Goal: Browse casually: Explore the website without a specific task or goal

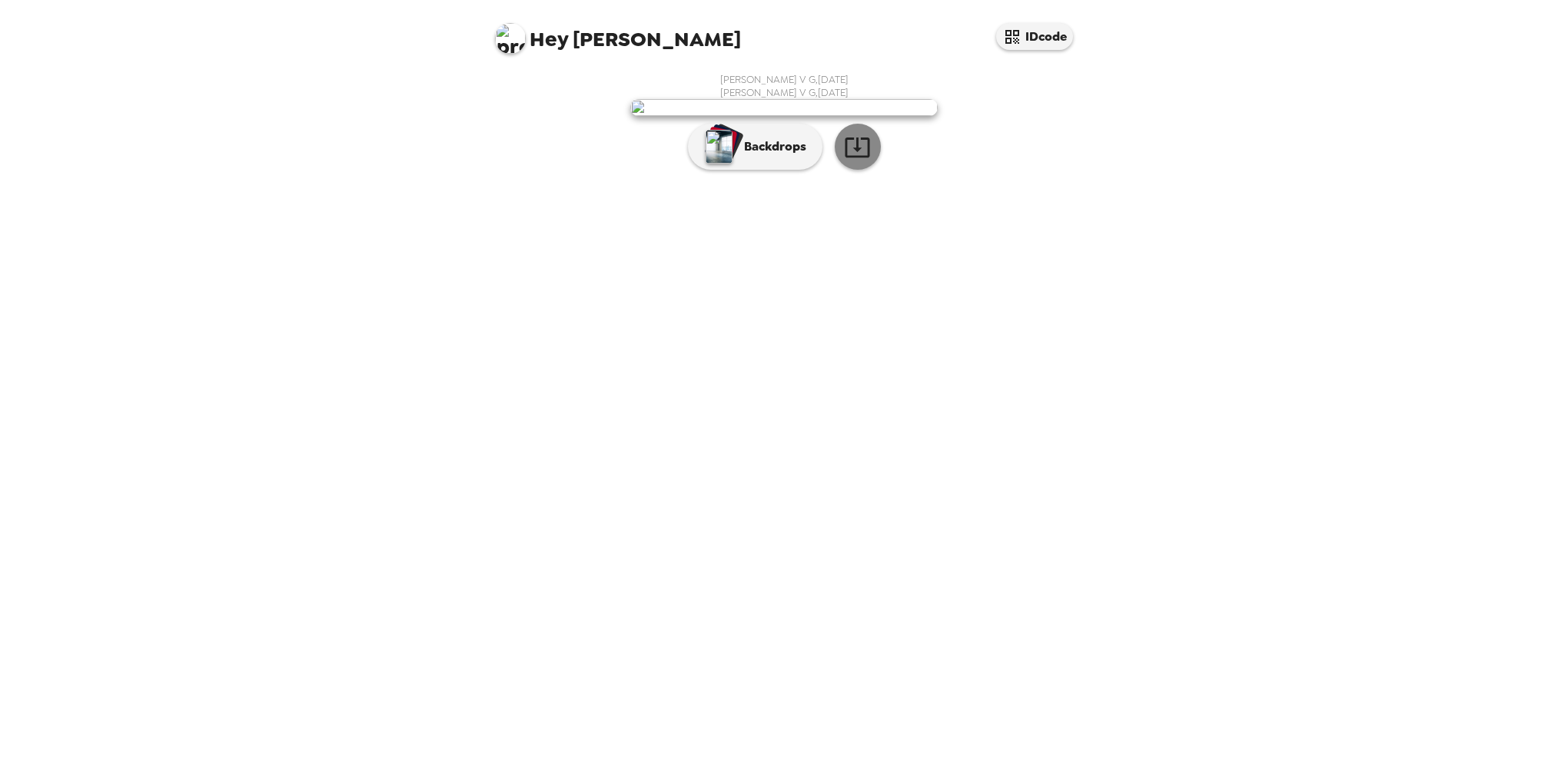
click at [868, 158] on icon "button" at bounding box center [856, 147] width 24 height 19
click at [782, 170] on button "Backdrops" at bounding box center [755, 146] width 135 height 46
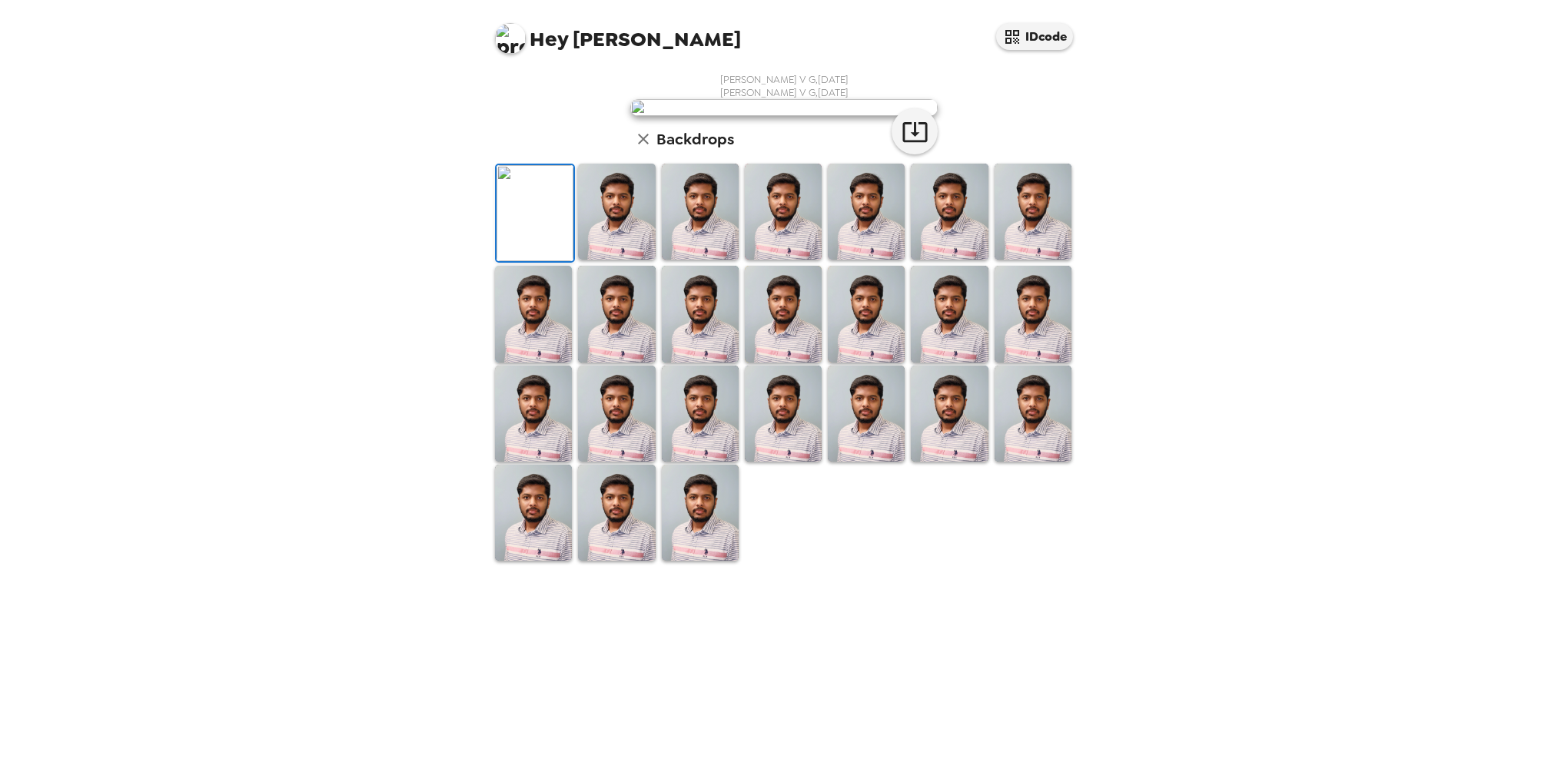
scroll to position [179, 0]
click at [689, 560] on img at bounding box center [700, 513] width 77 height 96
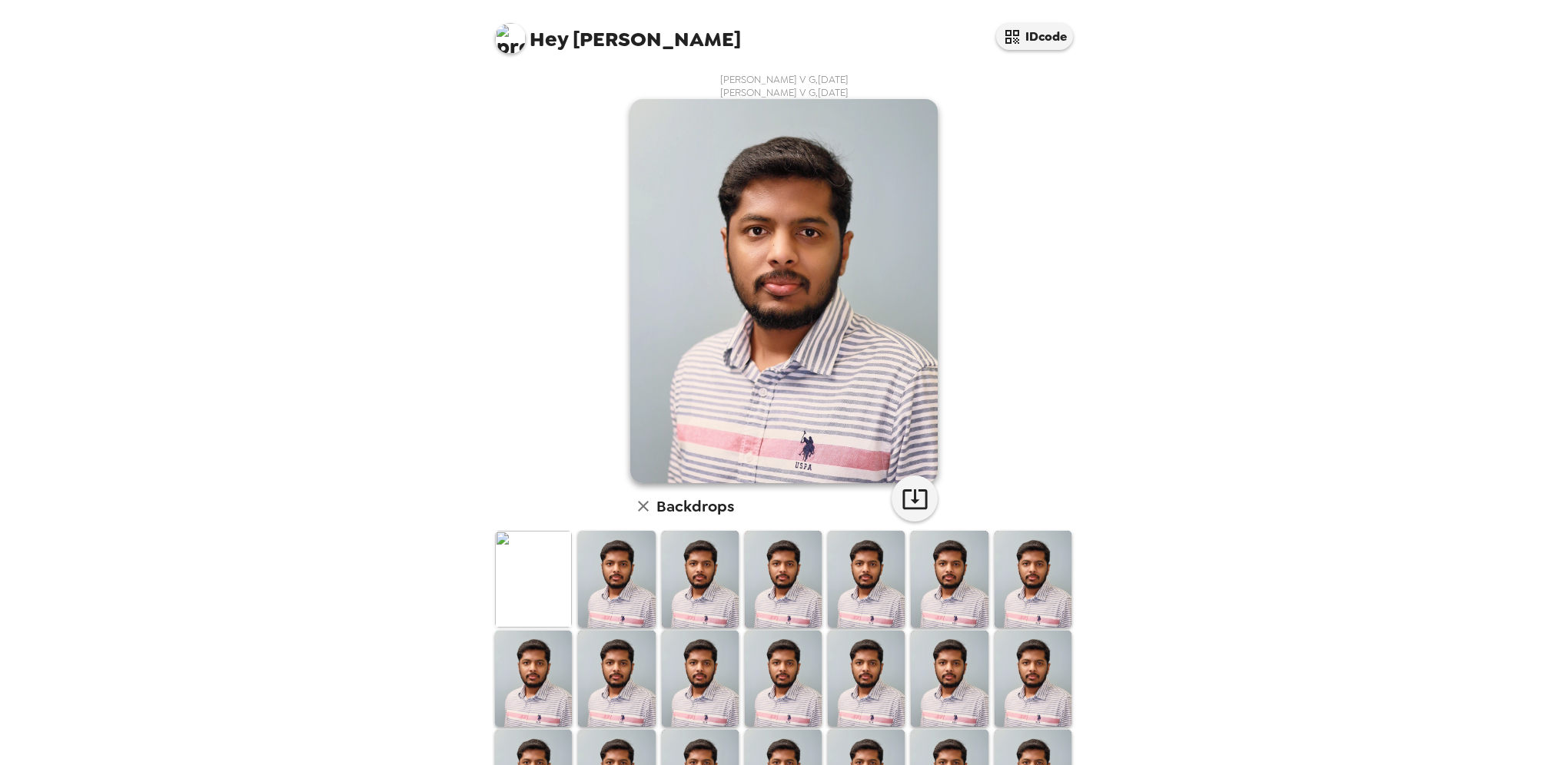
scroll to position [179, 0]
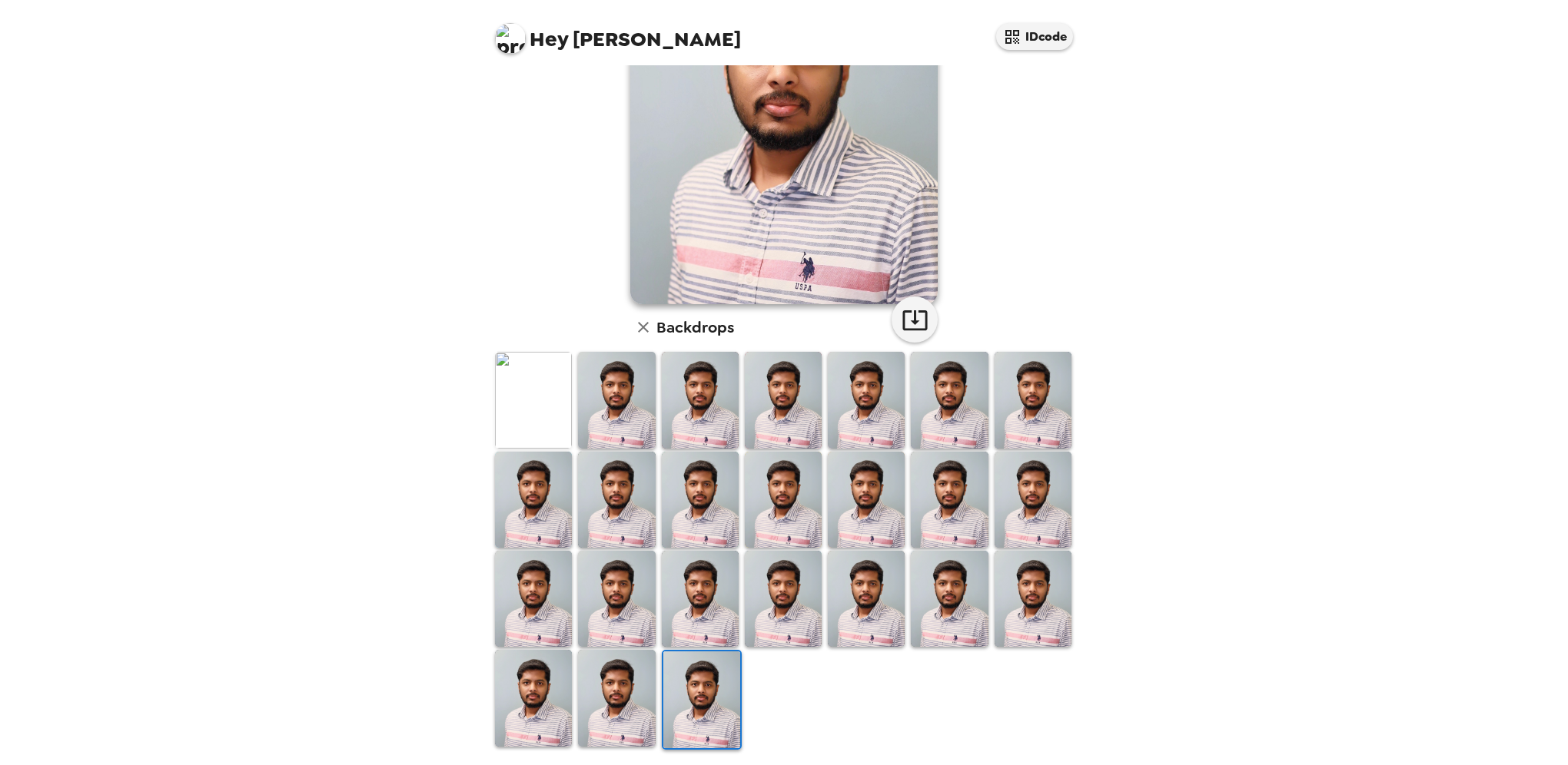
click at [593, 711] on img at bounding box center [616, 698] width 77 height 96
click at [535, 699] on img at bounding box center [533, 698] width 77 height 96
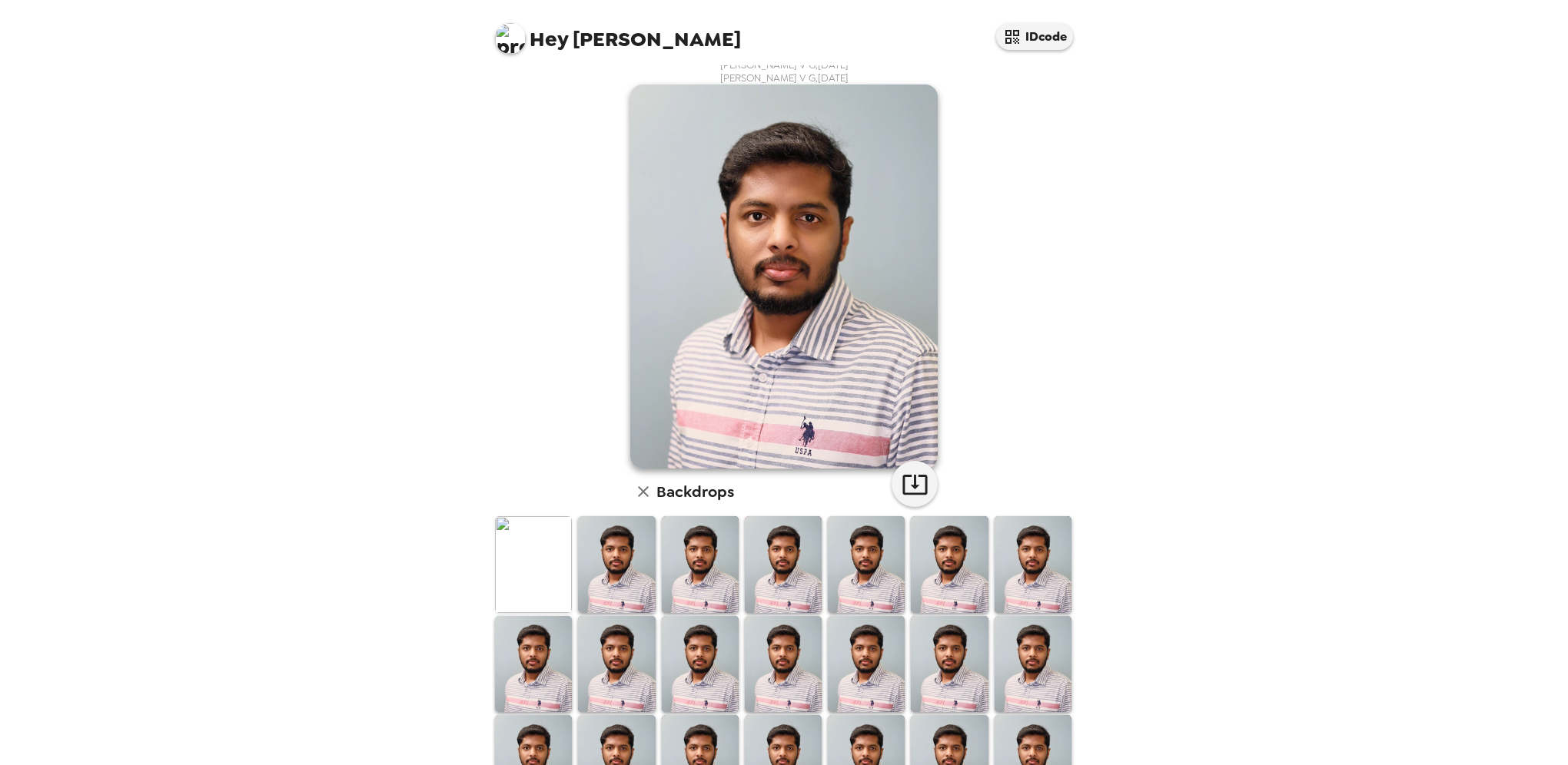
scroll to position [0, 0]
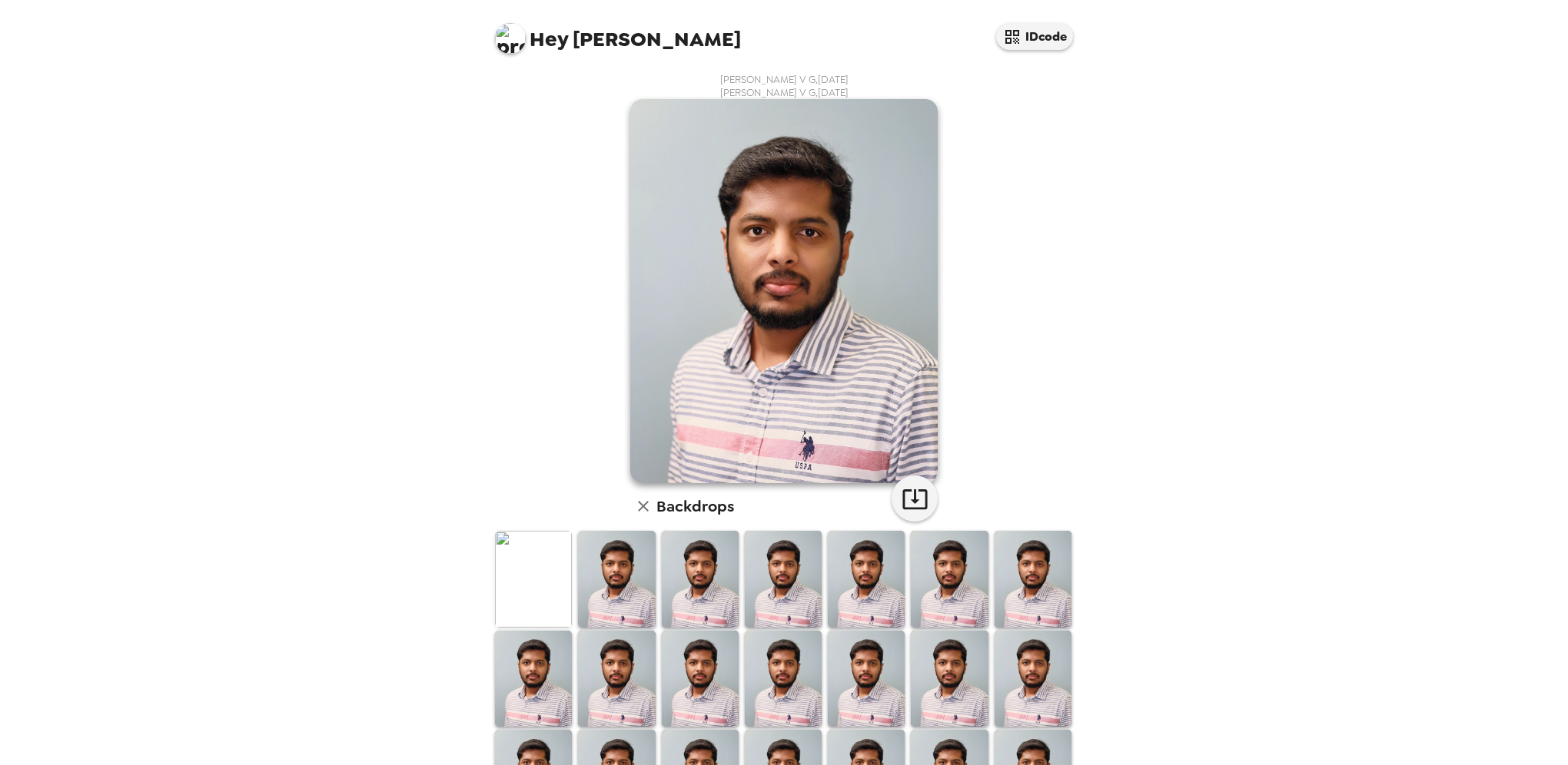
click at [611, 589] on img at bounding box center [616, 579] width 77 height 96
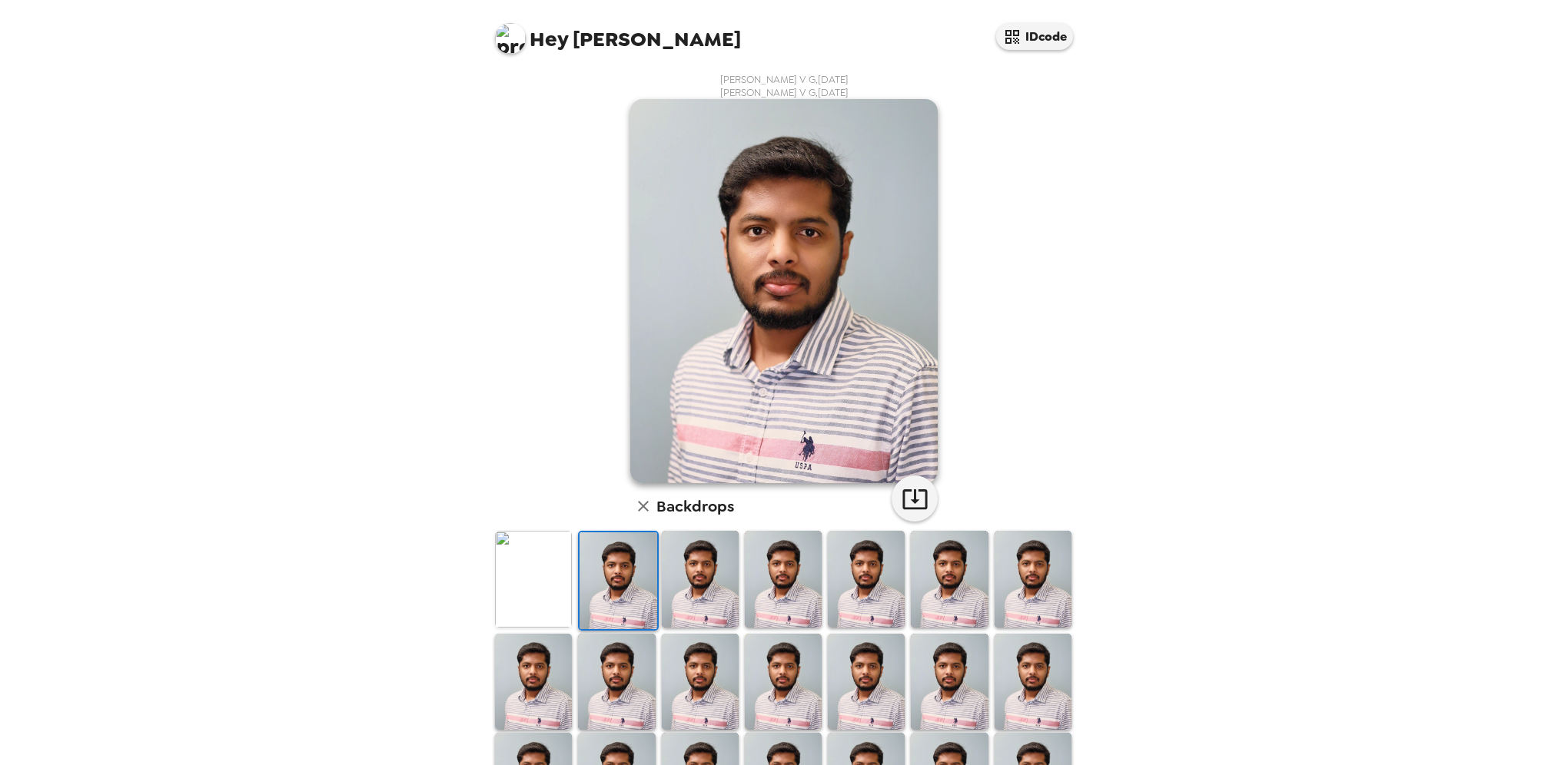
click at [702, 586] on img at bounding box center [700, 579] width 77 height 96
click at [778, 570] on img at bounding box center [783, 579] width 77 height 96
click at [857, 565] on img at bounding box center [866, 579] width 77 height 96
click at [954, 585] on img at bounding box center [949, 579] width 77 height 96
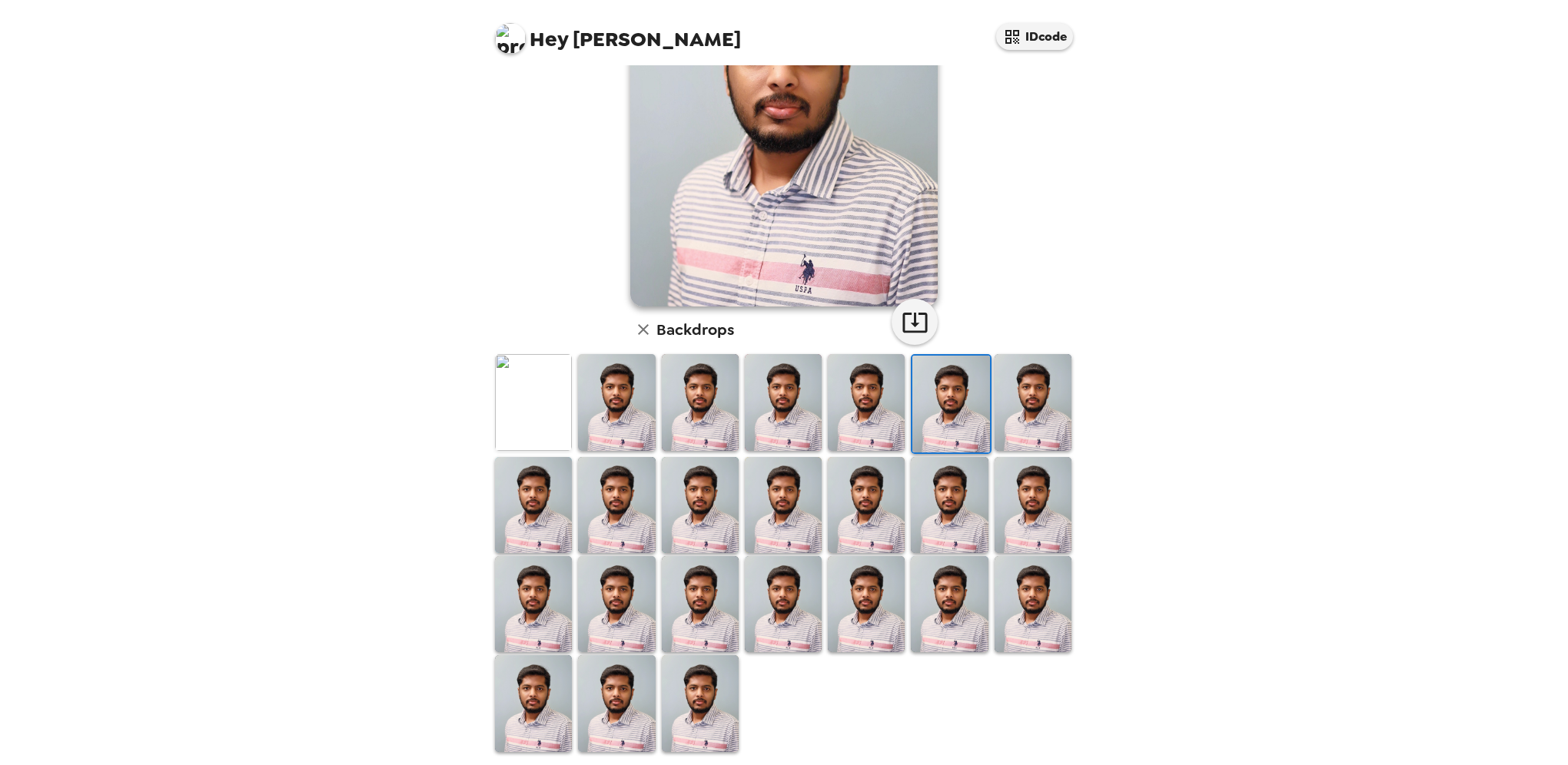
scroll to position [179, 0]
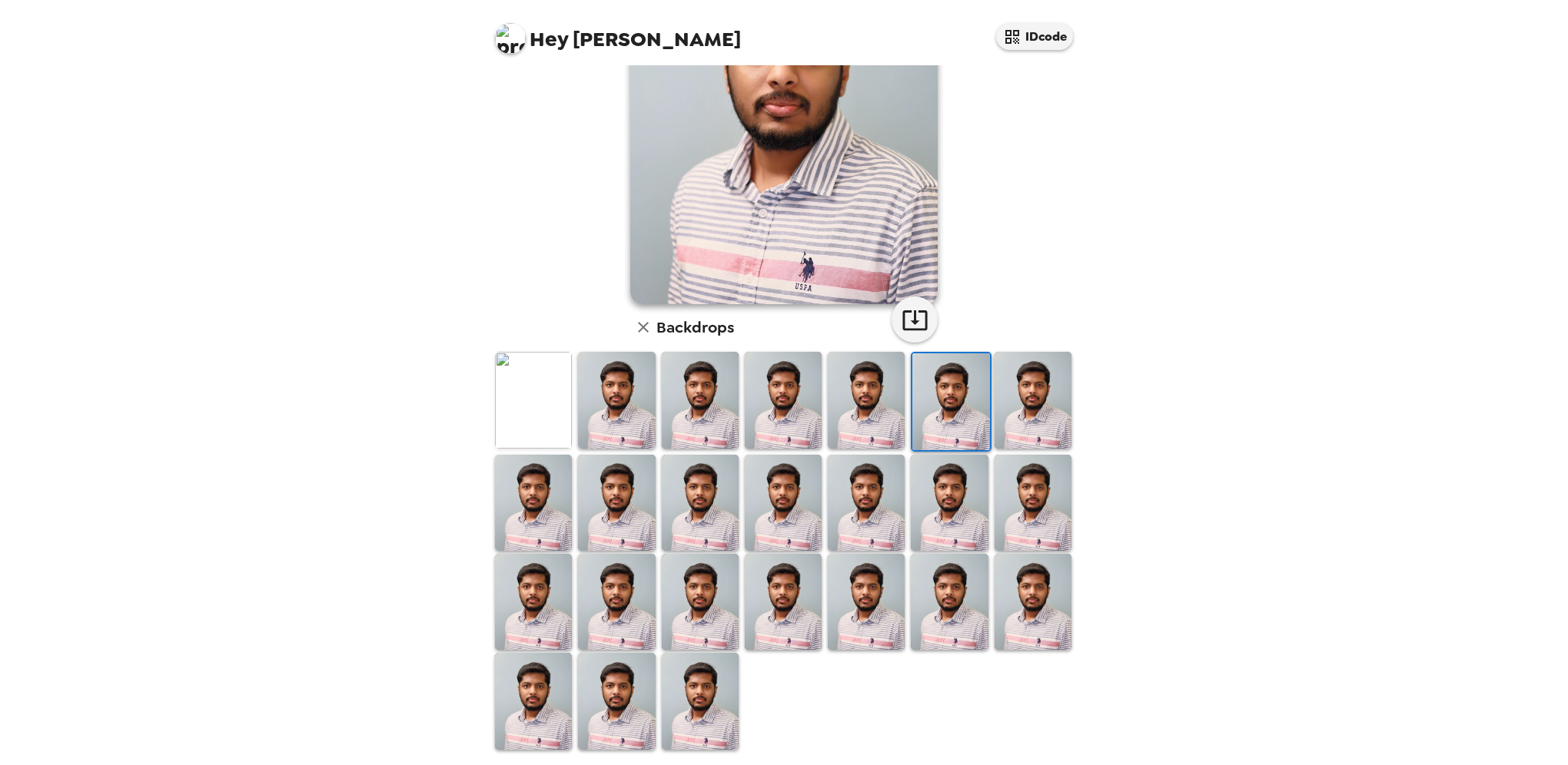
click at [708, 707] on img at bounding box center [700, 701] width 77 height 96
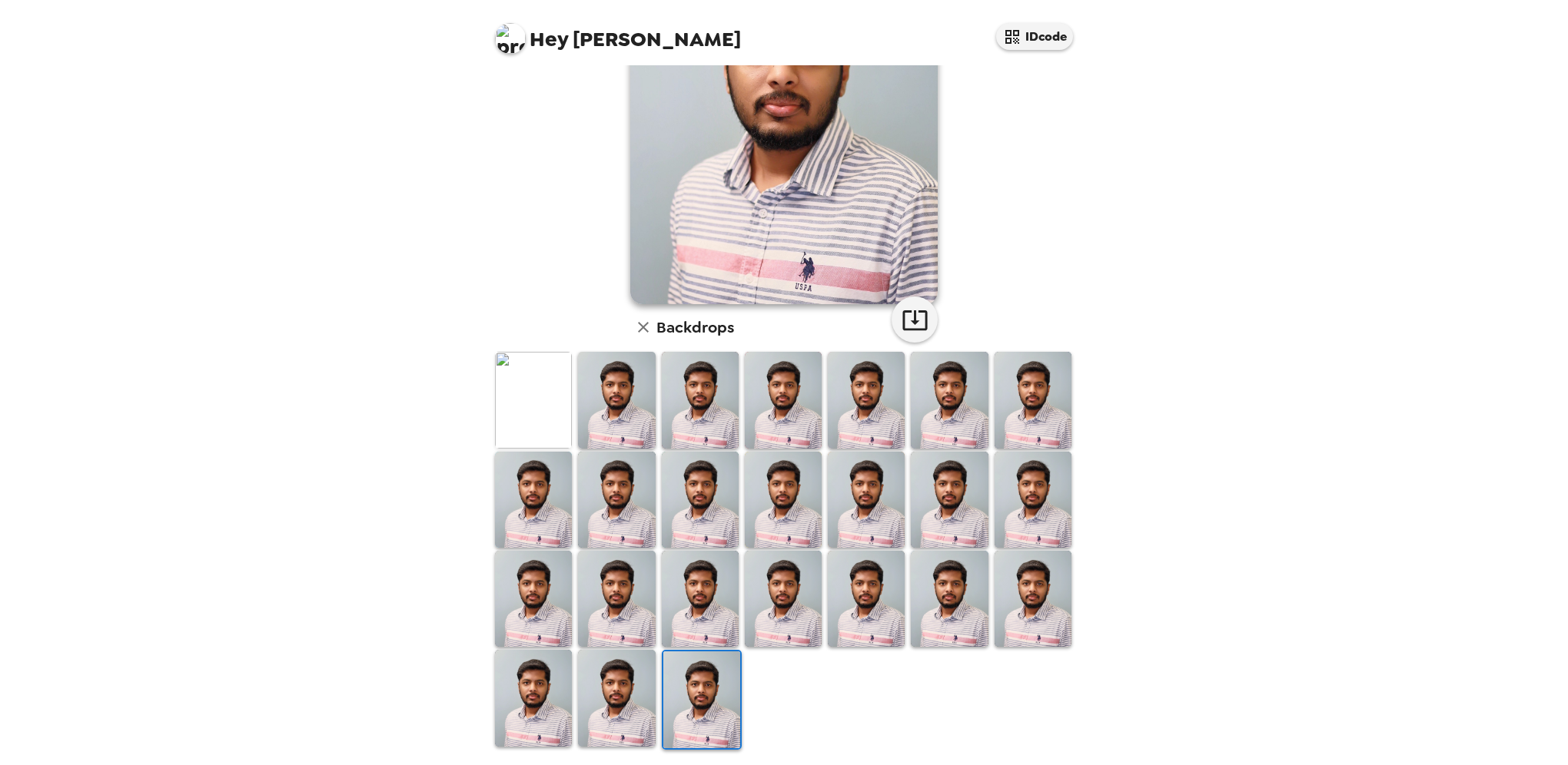
click at [622, 680] on img at bounding box center [616, 698] width 77 height 96
click at [537, 691] on img at bounding box center [533, 698] width 77 height 96
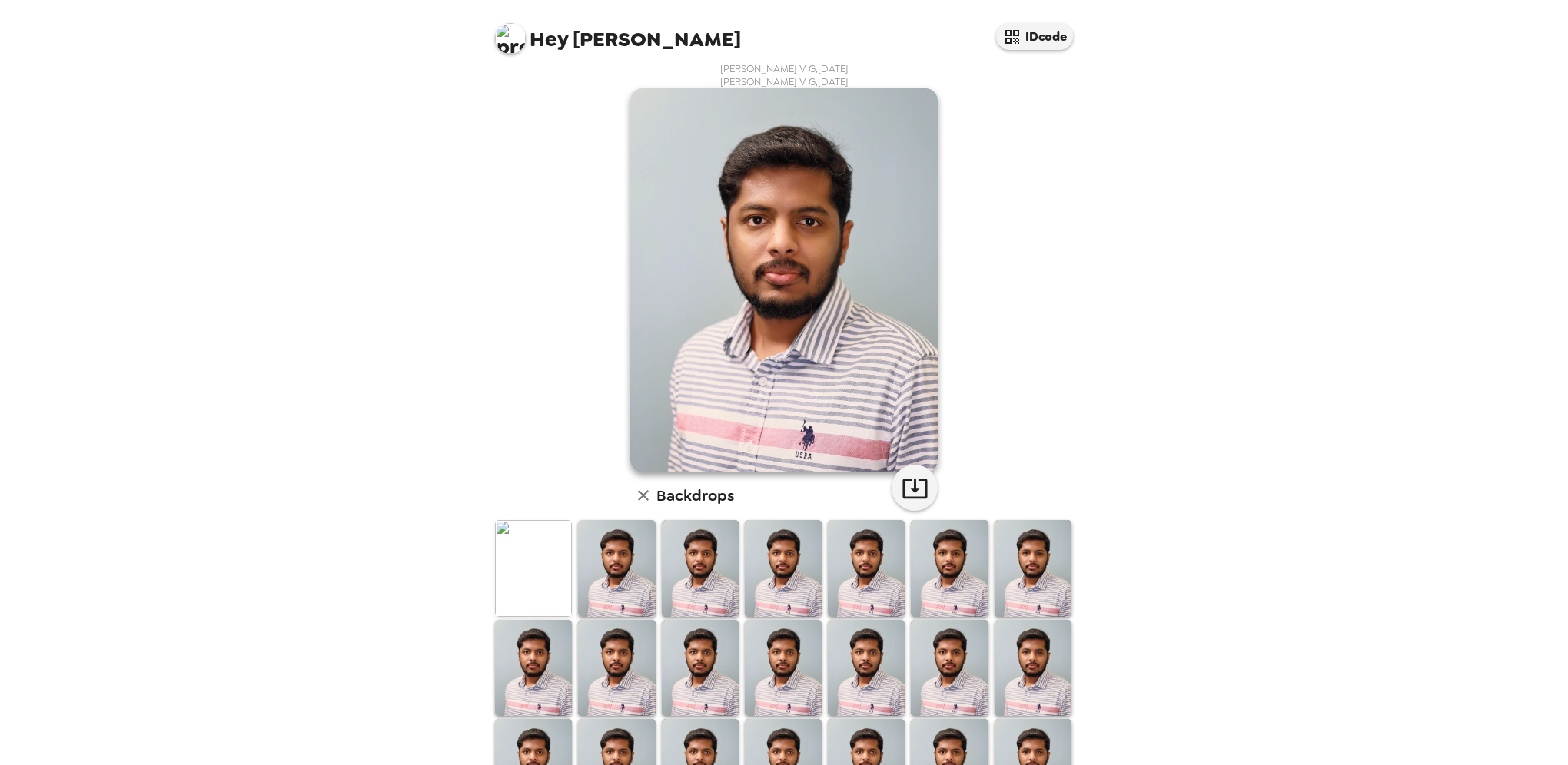
scroll to position [0, 0]
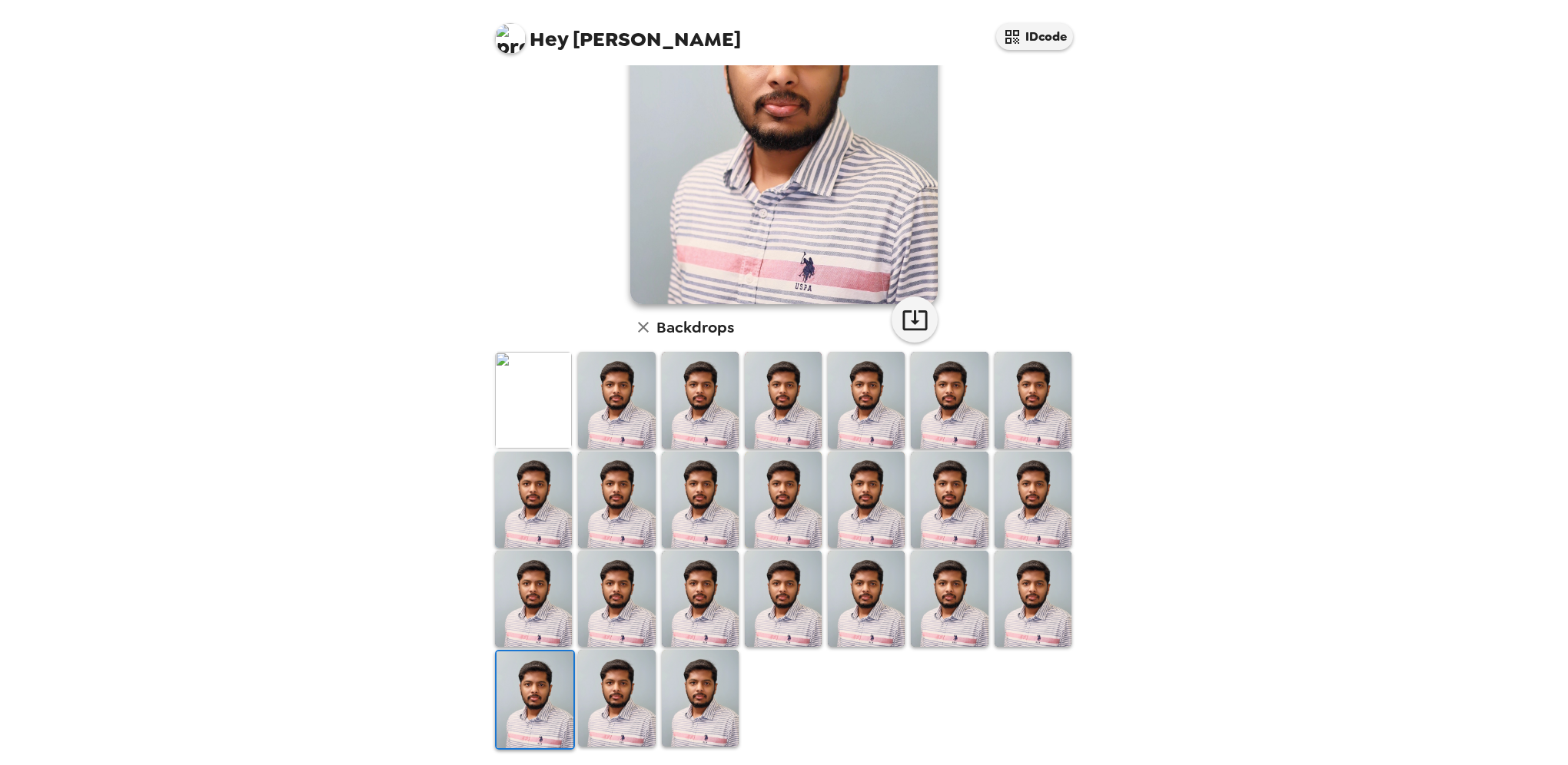
click at [1032, 604] on img at bounding box center [1033, 598] width 77 height 96
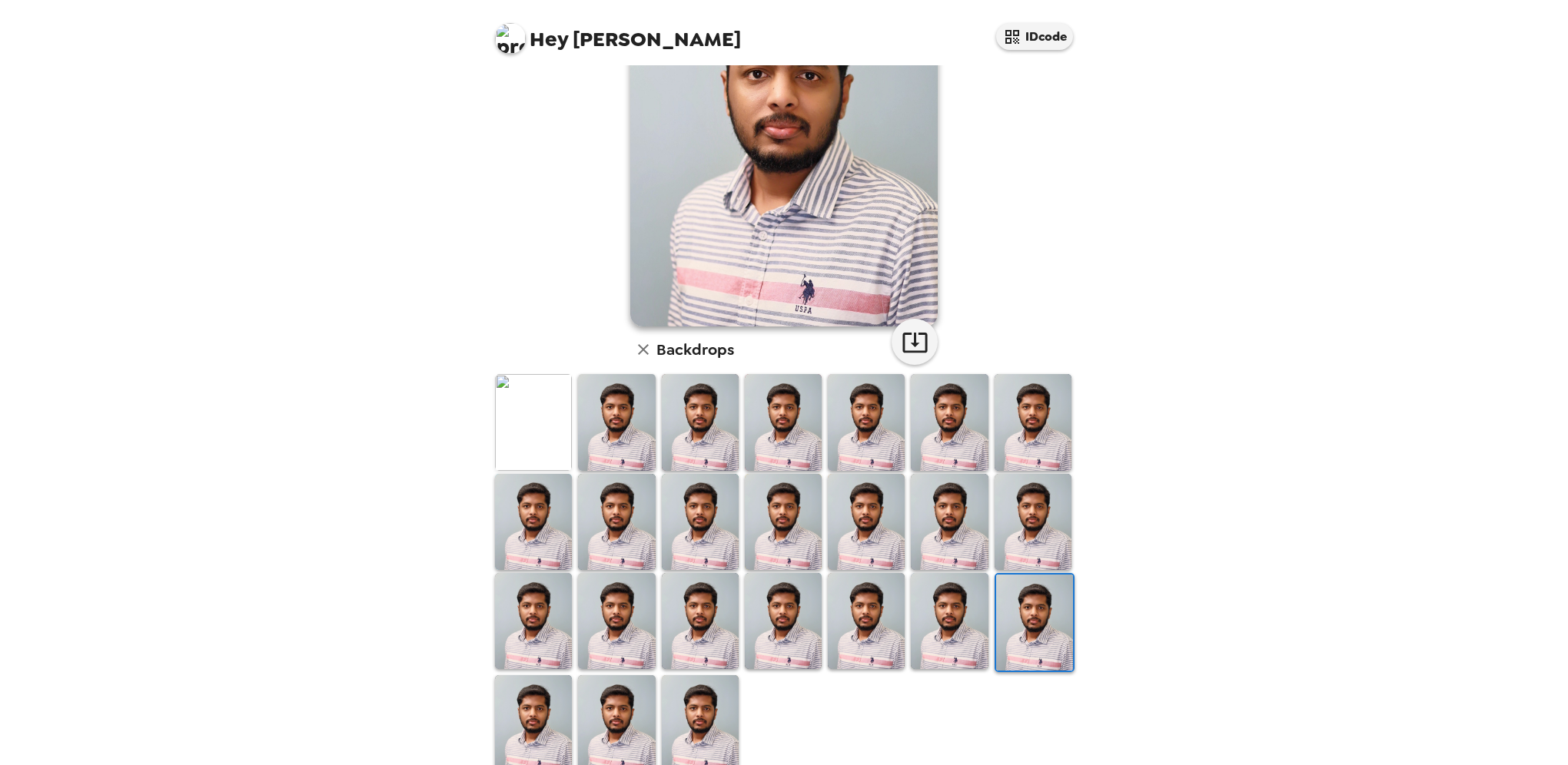
scroll to position [179, 0]
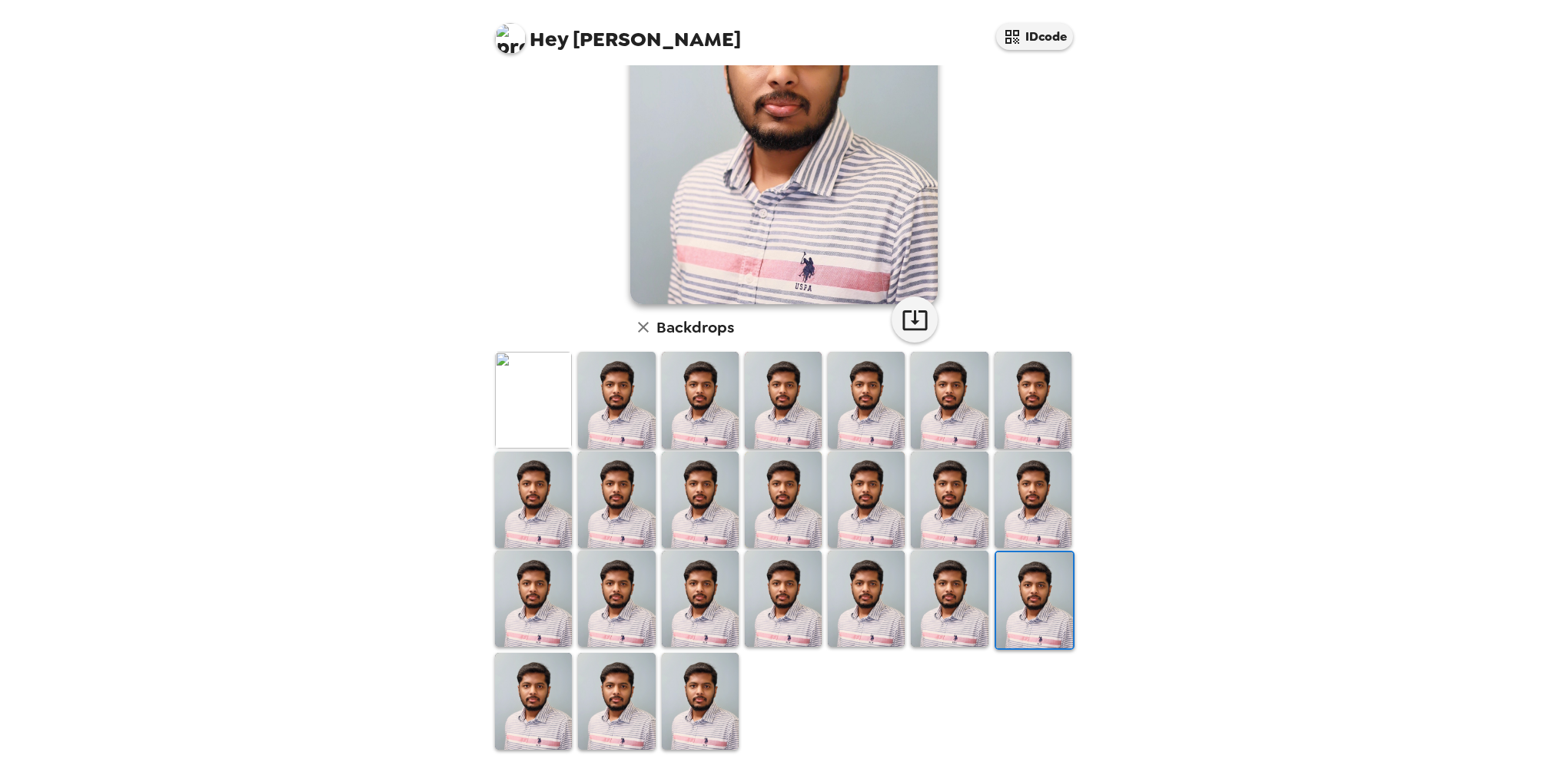
click at [946, 605] on img at bounding box center [949, 598] width 77 height 96
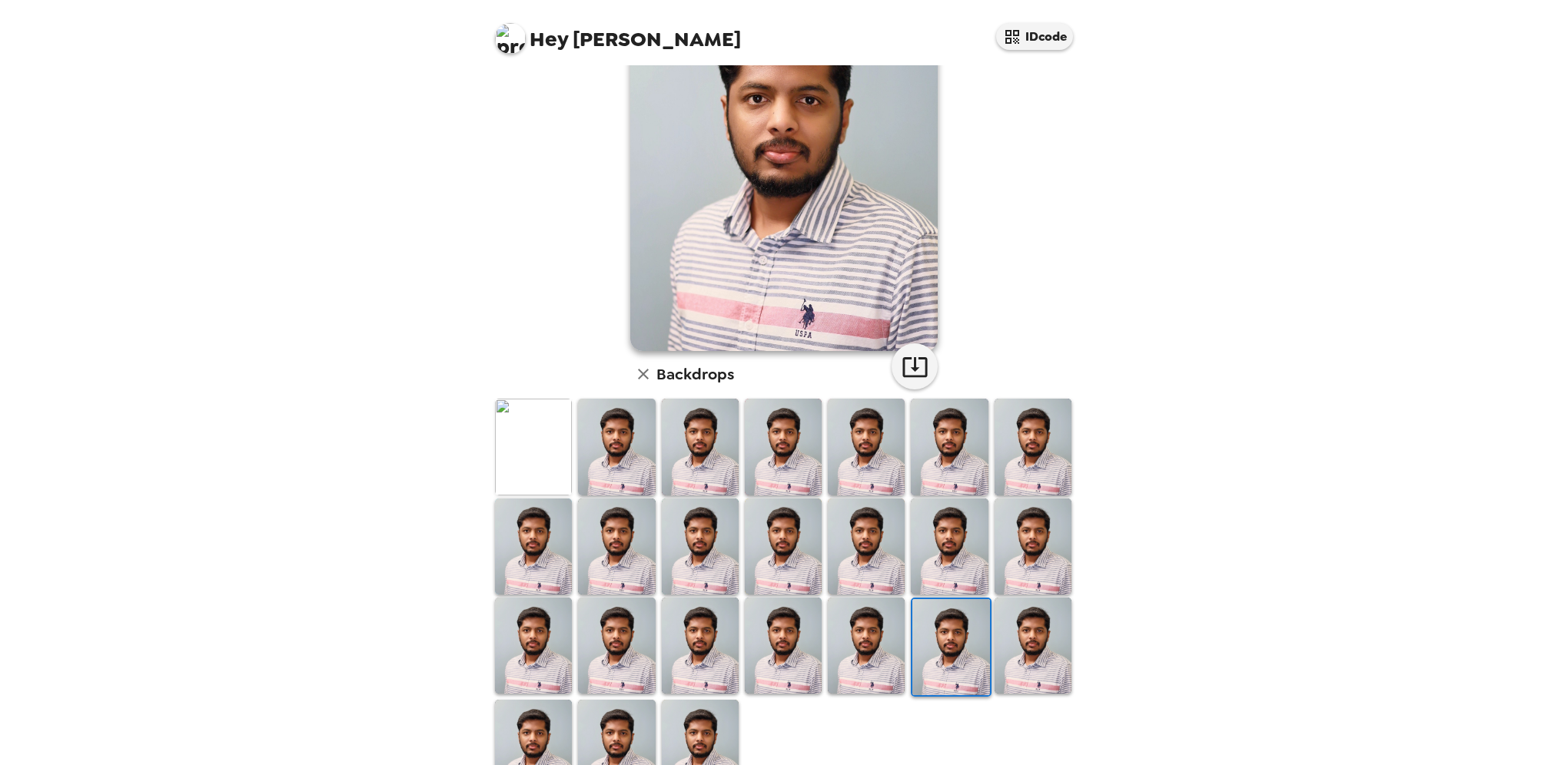
scroll to position [154, 0]
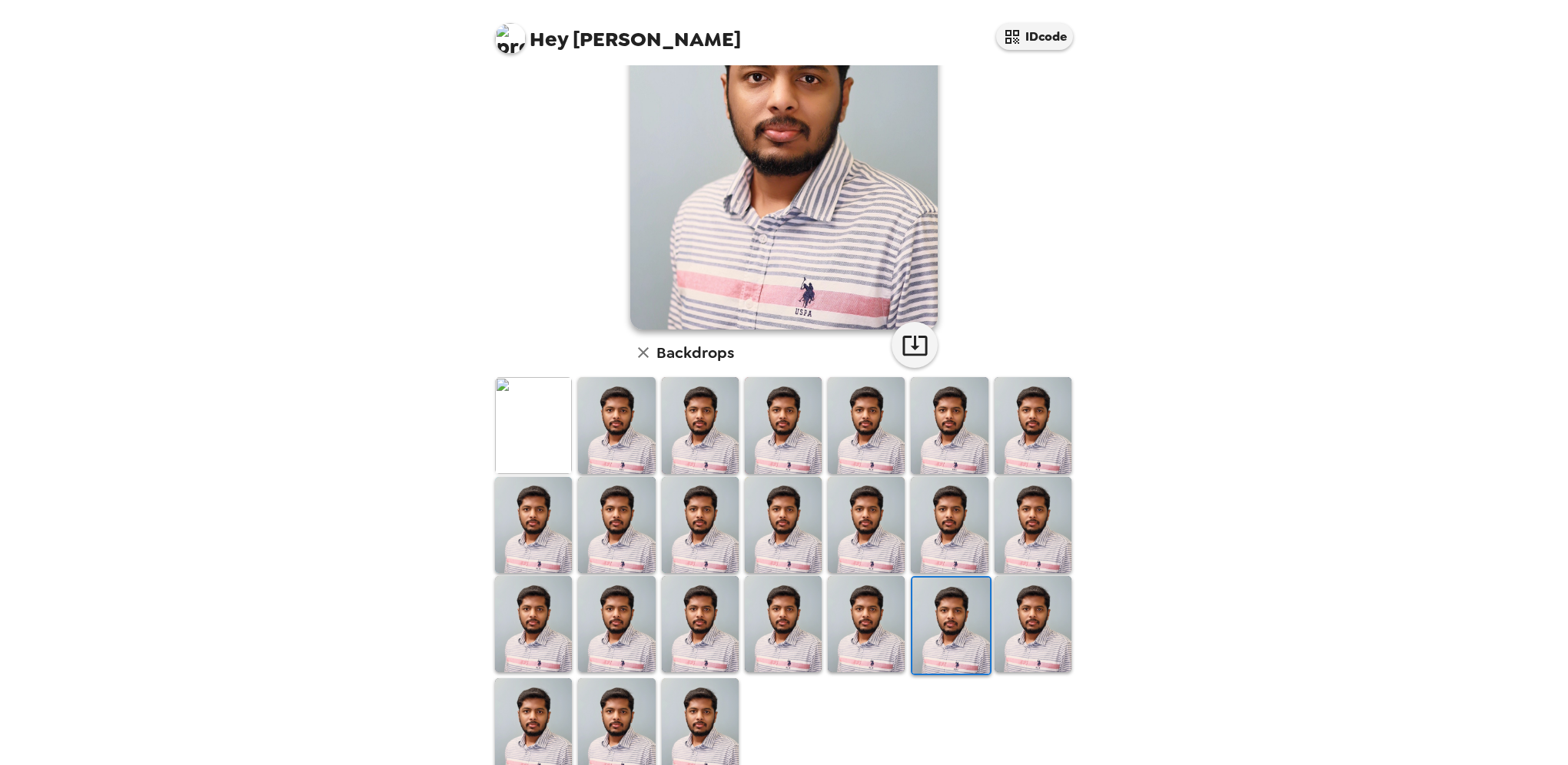
click at [854, 642] on img at bounding box center [866, 624] width 77 height 96
click at [767, 652] on img at bounding box center [783, 624] width 77 height 96
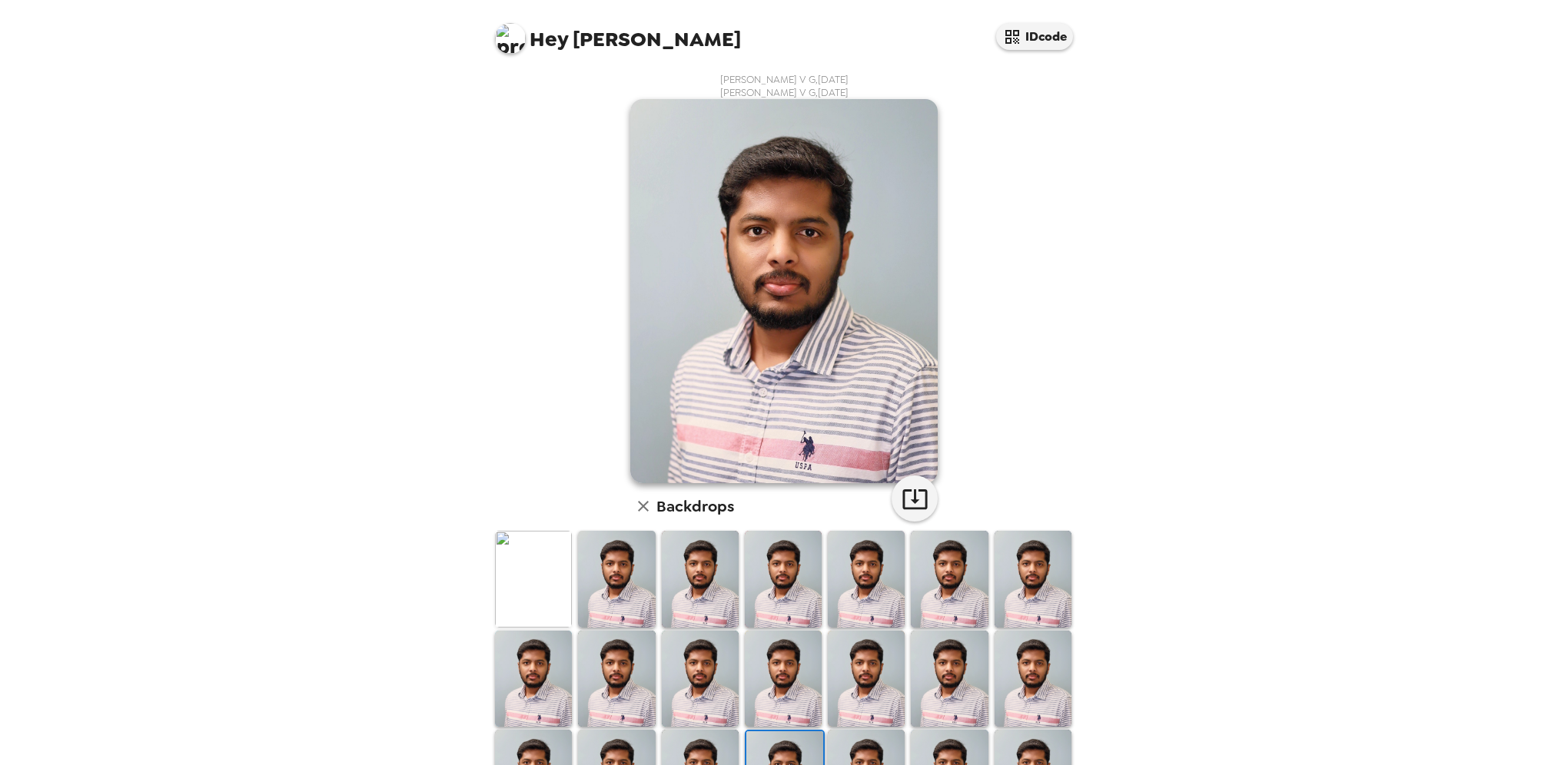
scroll to position [77, 0]
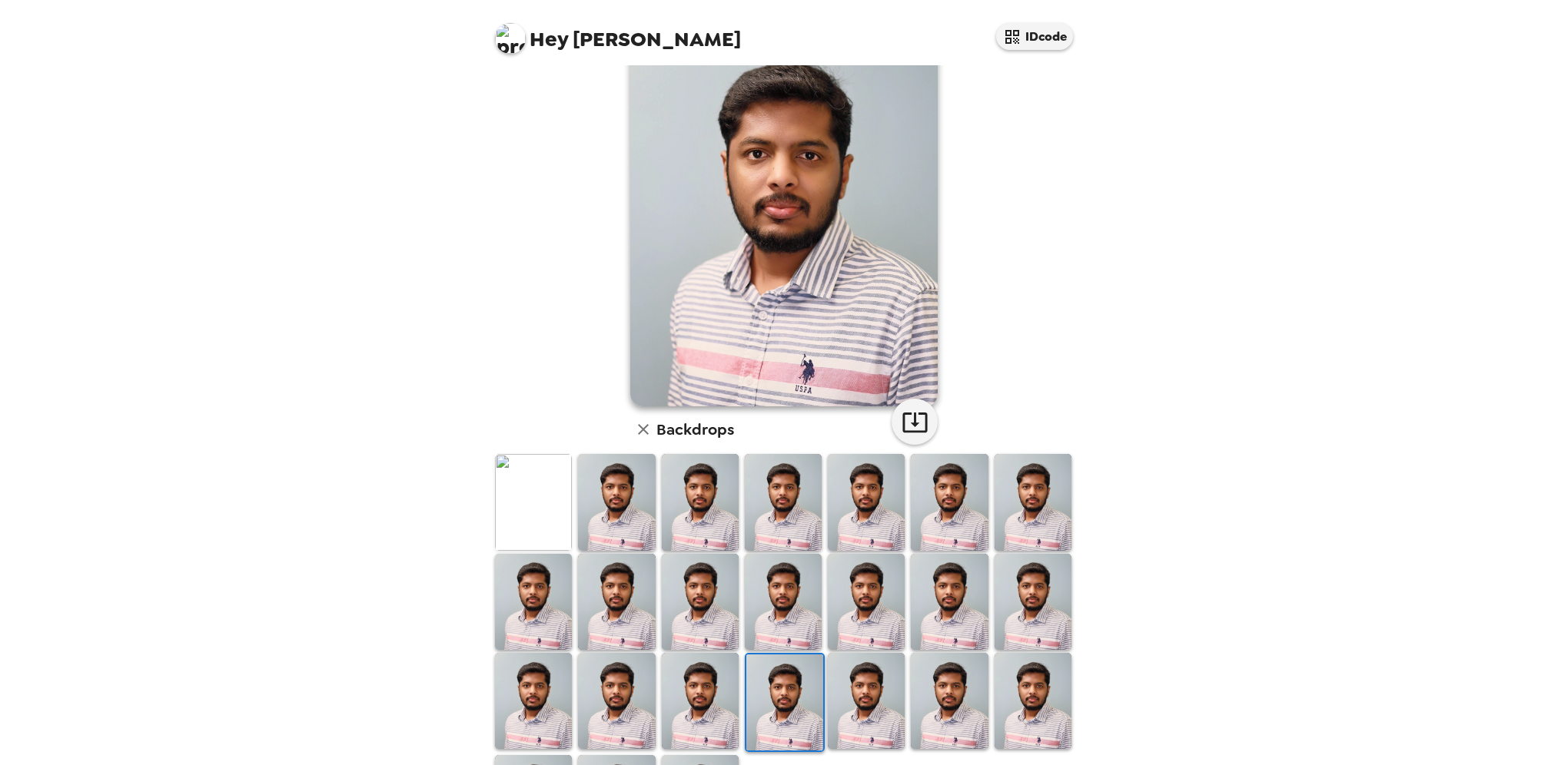
click at [508, 528] on img at bounding box center [533, 502] width 77 height 96
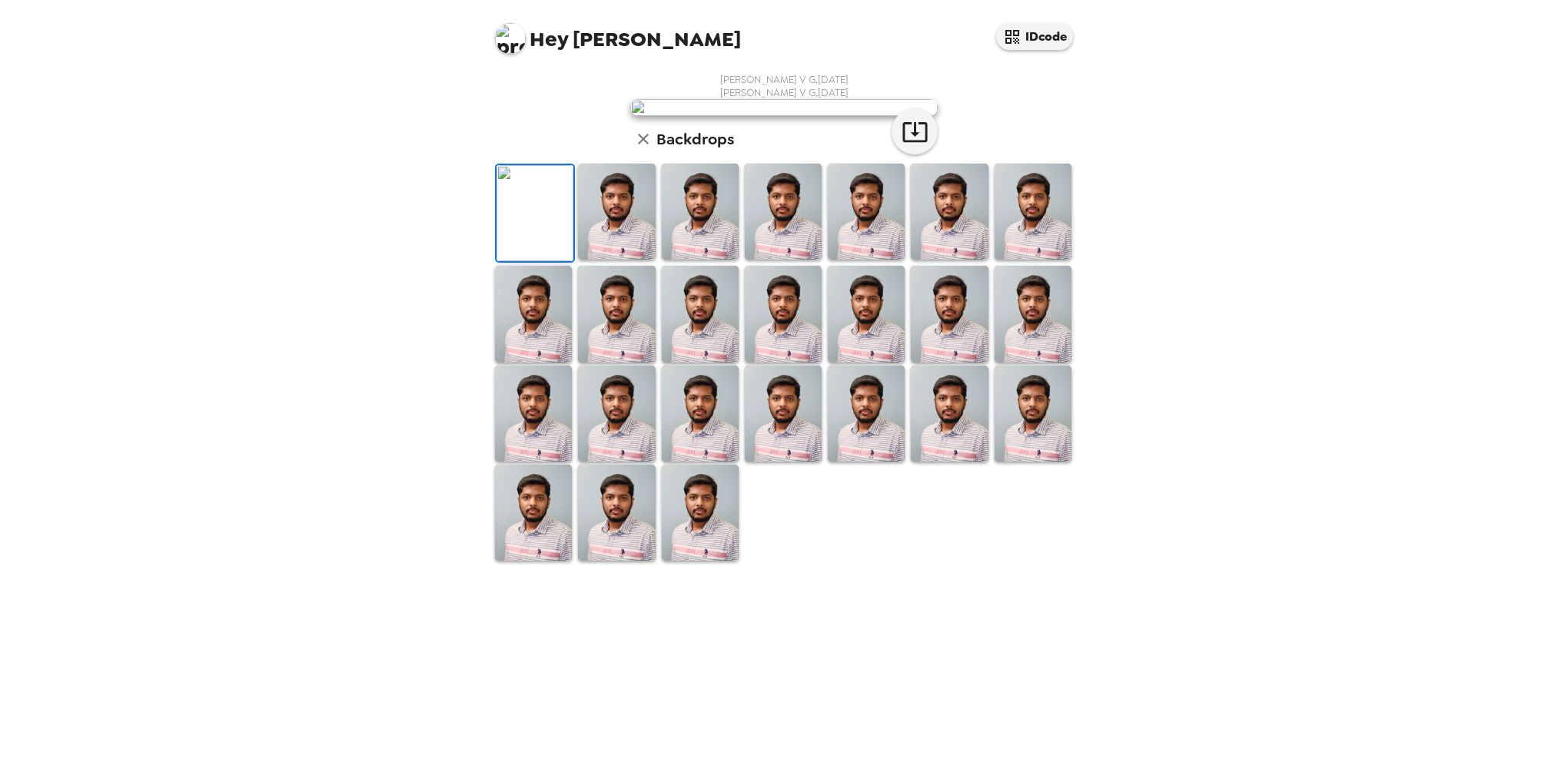
scroll to position [154, 0]
click at [590, 259] on img at bounding box center [616, 211] width 77 height 96
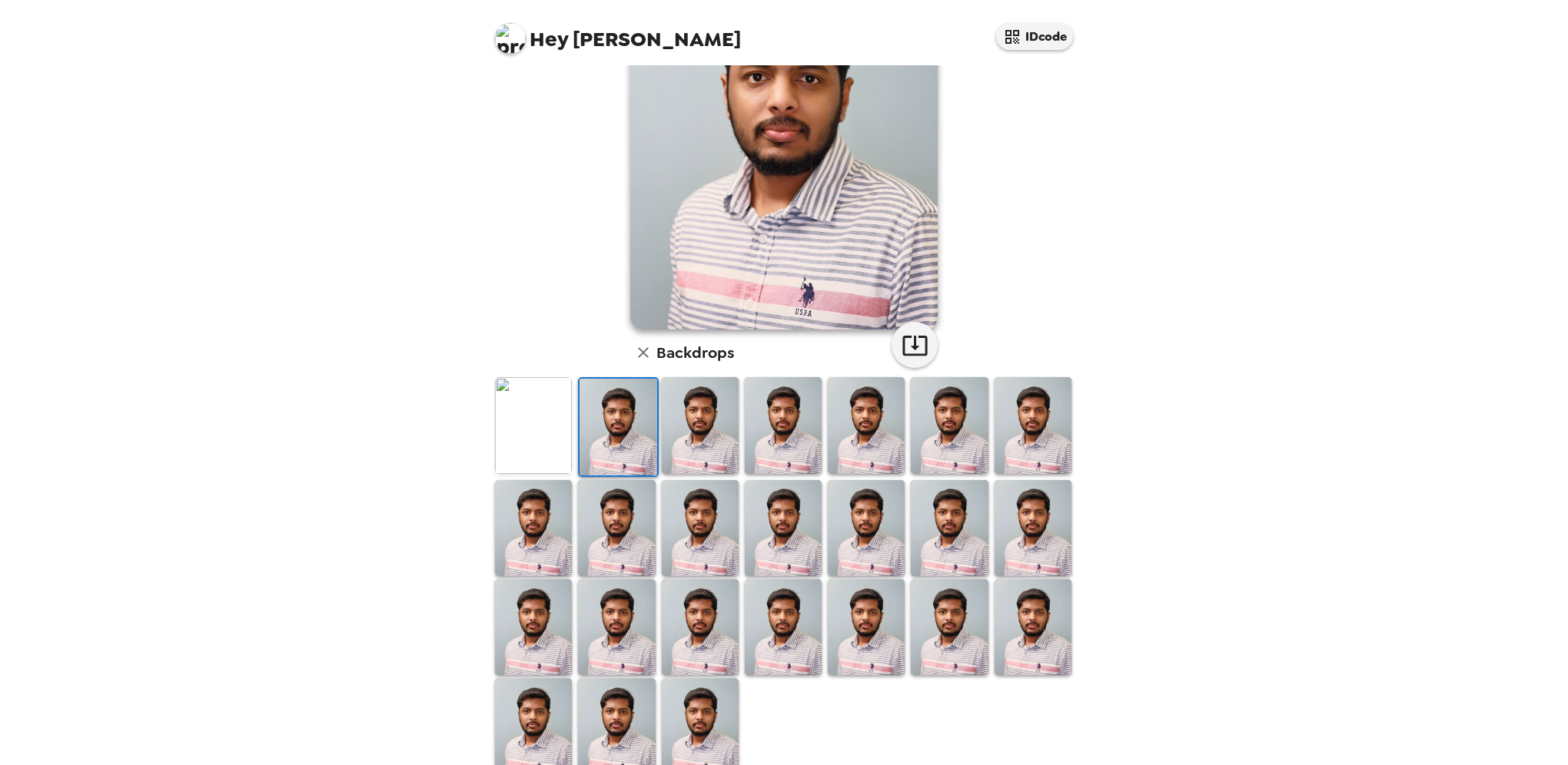
scroll to position [0, 0]
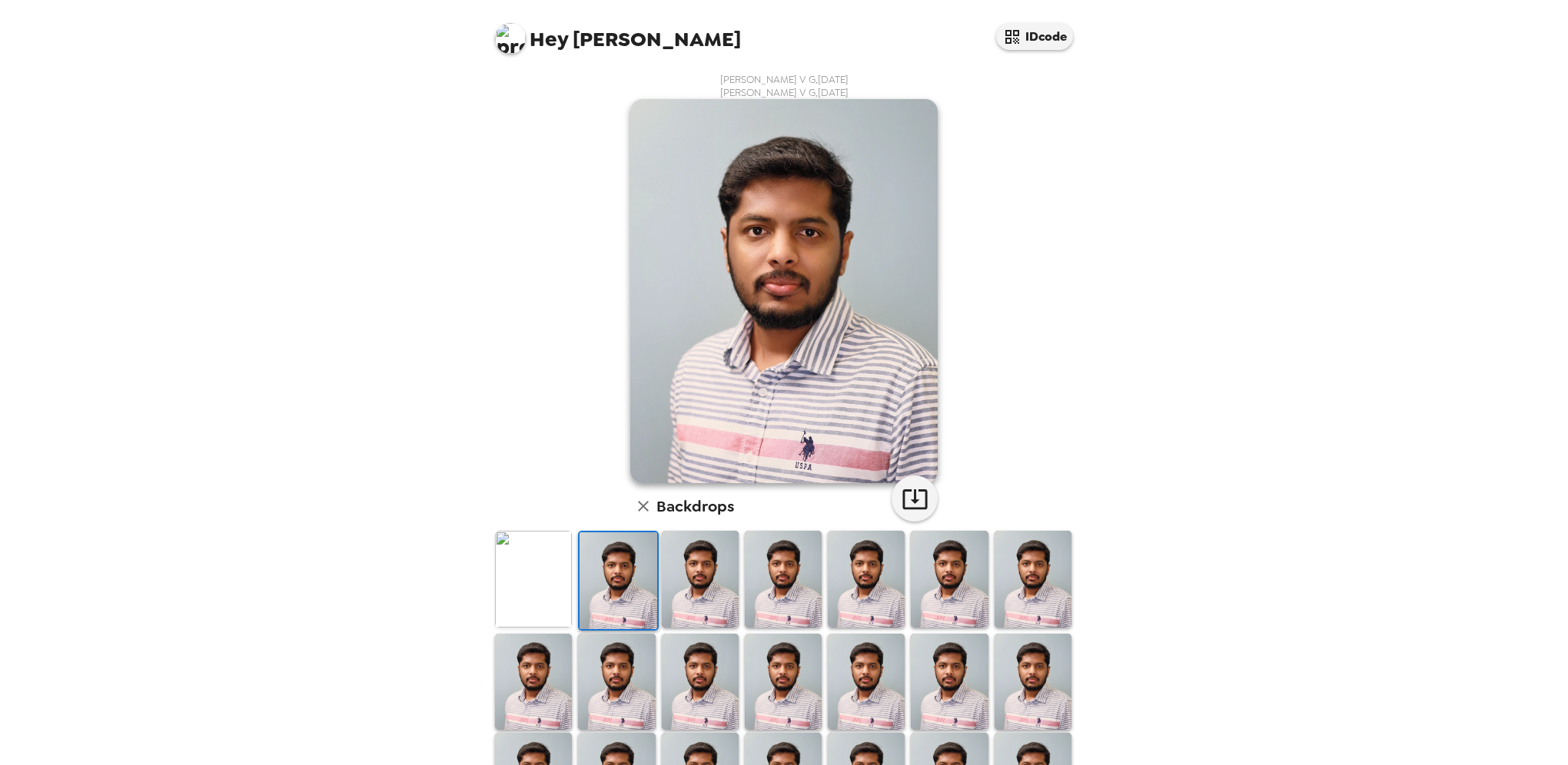
click at [700, 600] on img at bounding box center [700, 579] width 77 height 96
click at [796, 584] on img at bounding box center [783, 579] width 77 height 96
click at [875, 584] on img at bounding box center [866, 579] width 77 height 96
click at [890, 664] on img at bounding box center [866, 681] width 77 height 96
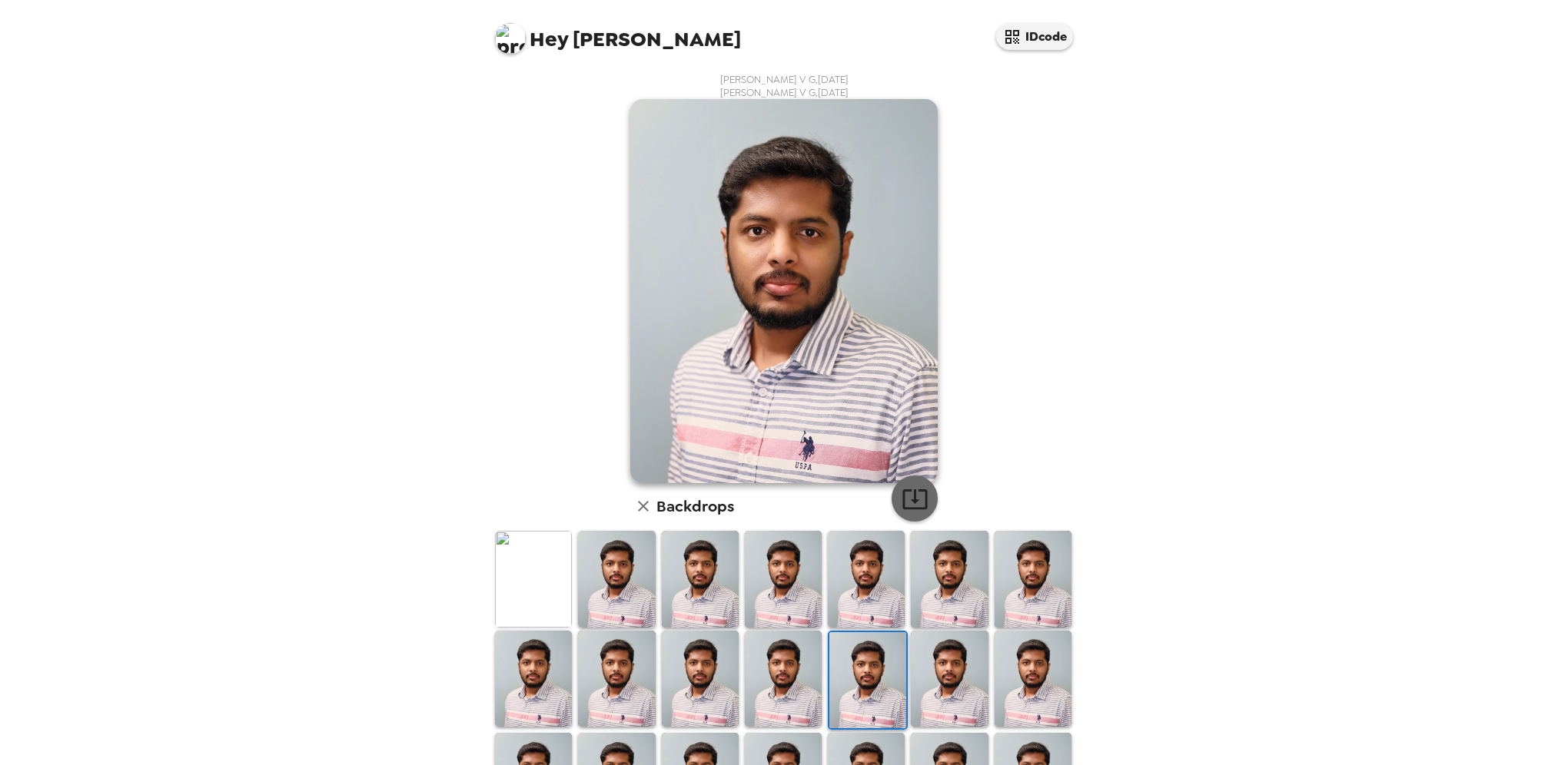
click at [902, 494] on icon "button" at bounding box center [914, 499] width 24 height 19
click at [1348, 649] on div "Hey [PERSON_NAME] IDcode [PERSON_NAME] V G , [DATE] [PERSON_NAME] V G , [DATE] …" at bounding box center [784, 382] width 1568 height 765
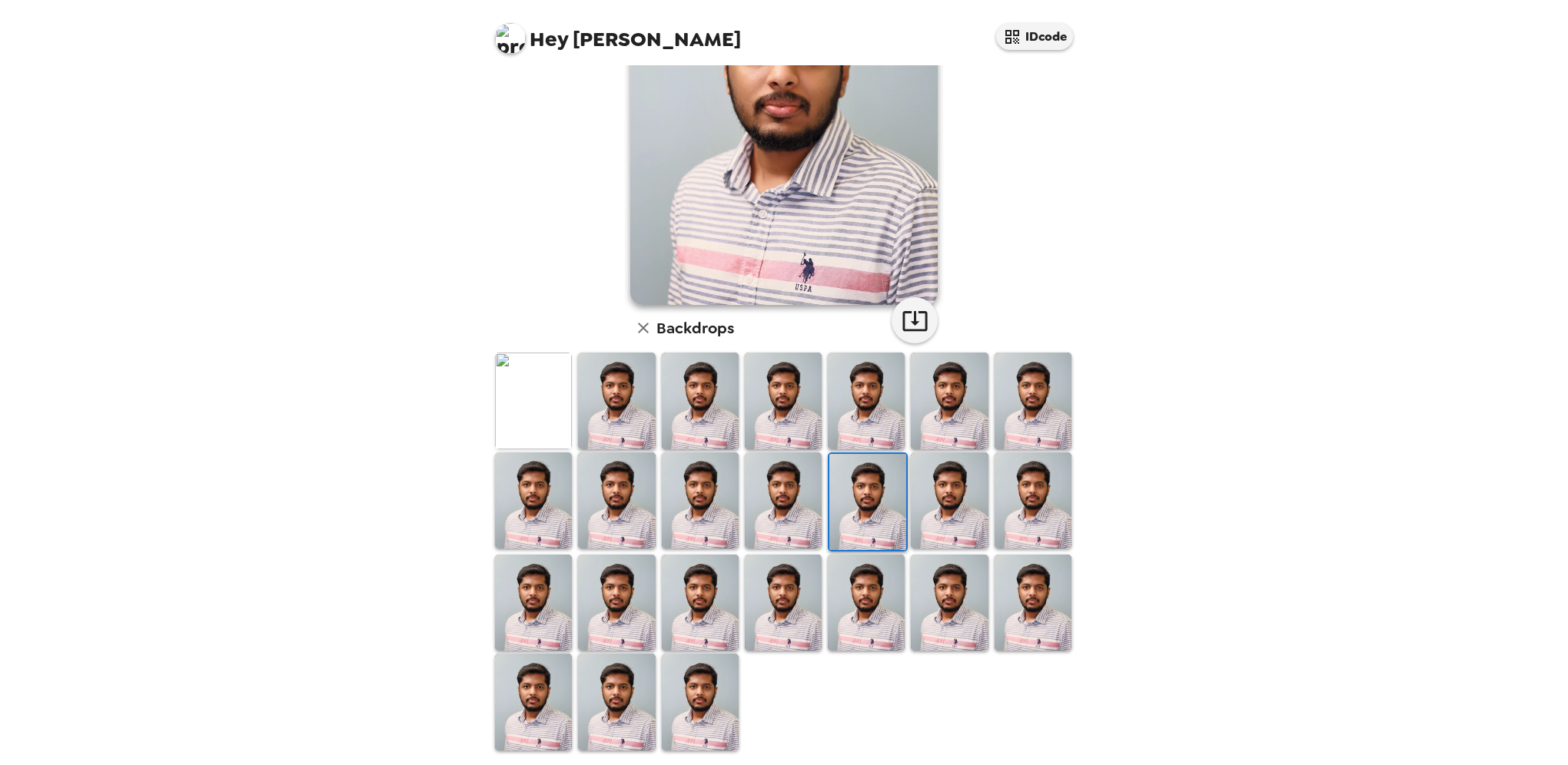
scroll to position [179, 0]
click at [847, 596] on img at bounding box center [866, 601] width 77 height 96
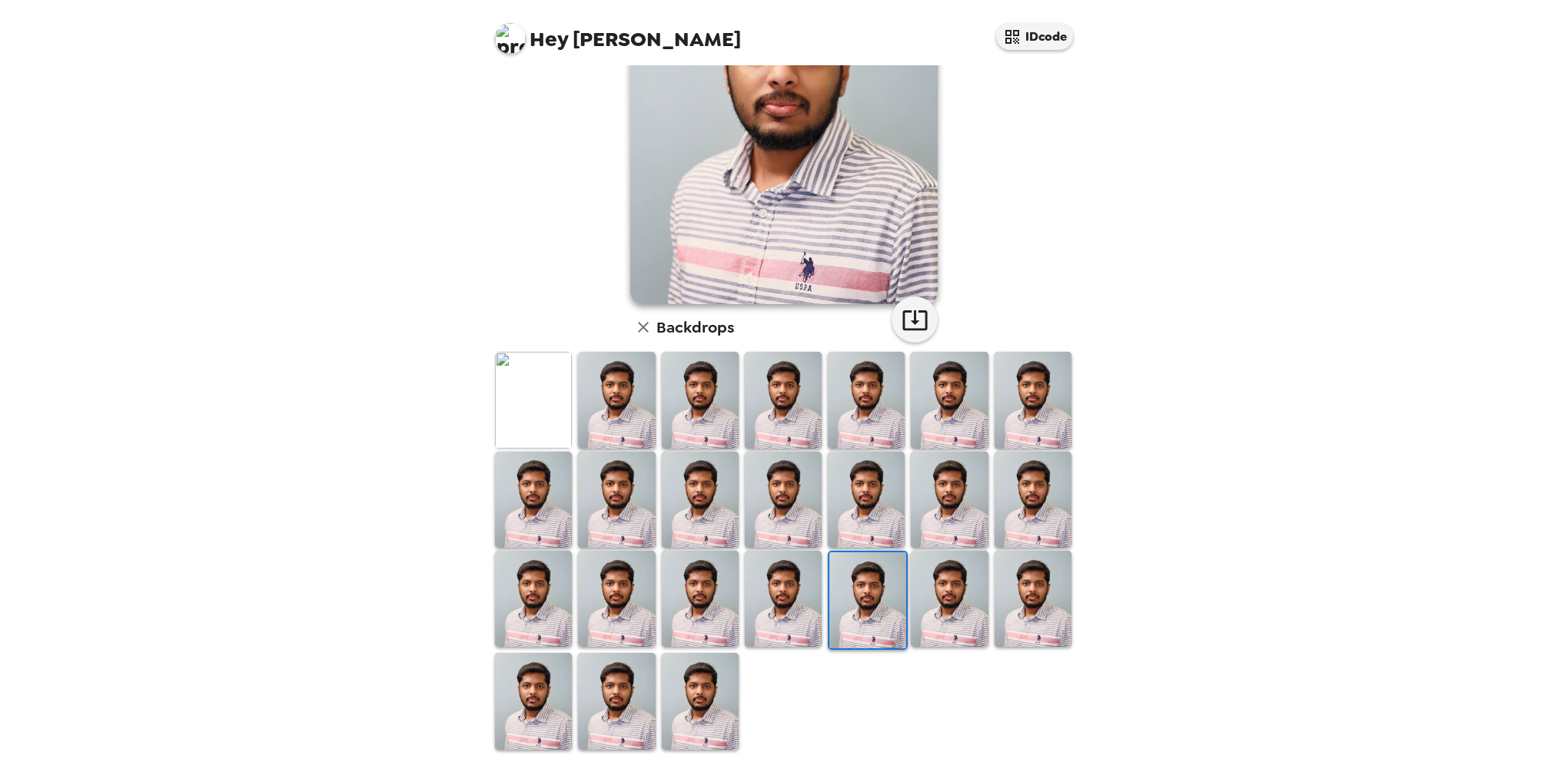
click at [771, 594] on img at bounding box center [783, 598] width 77 height 96
click at [929, 612] on img at bounding box center [949, 598] width 77 height 96
click at [861, 495] on img at bounding box center [866, 499] width 77 height 96
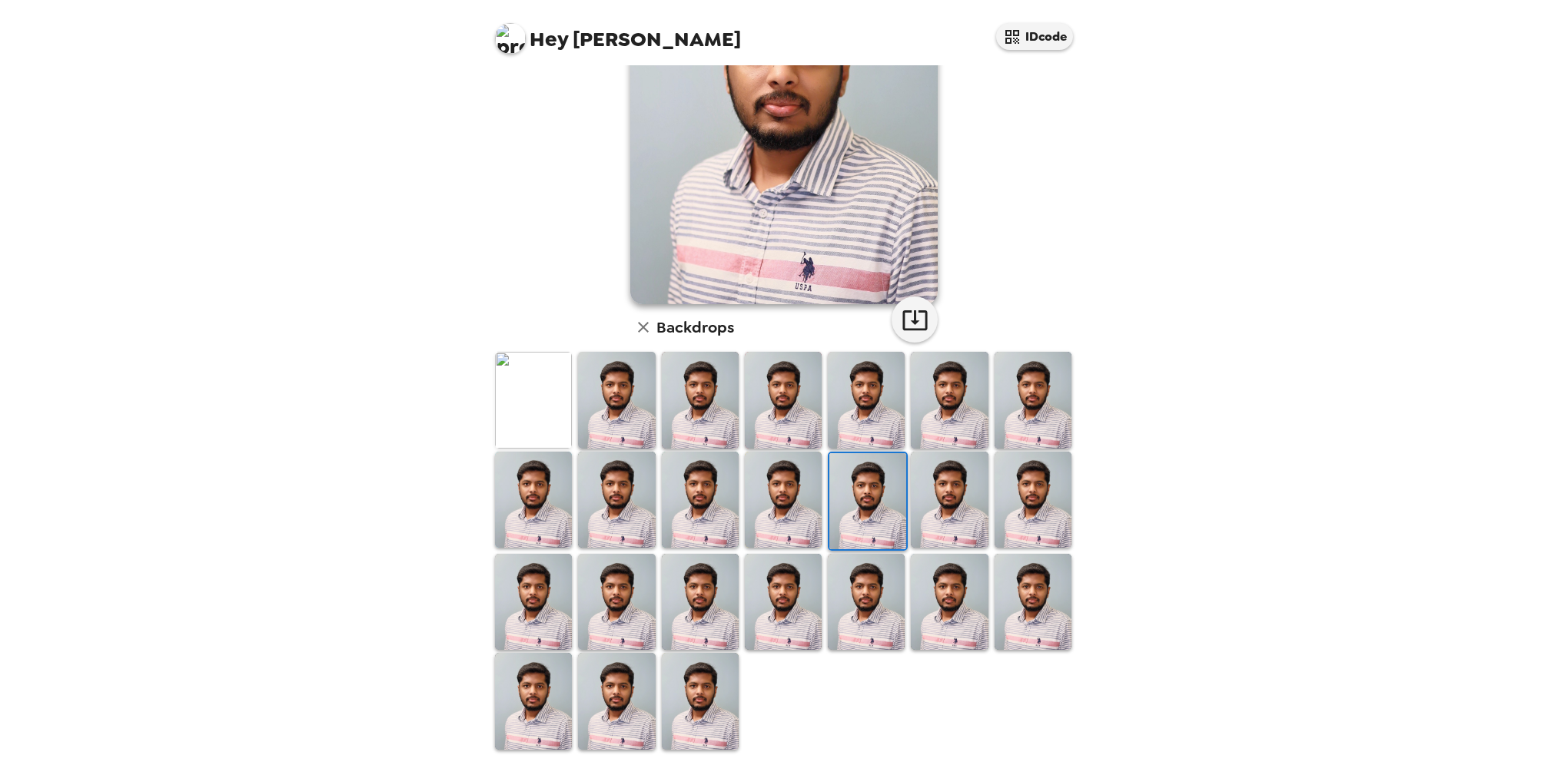
click at [940, 482] on img at bounding box center [949, 499] width 77 height 96
click at [1035, 502] on img at bounding box center [1033, 499] width 77 height 96
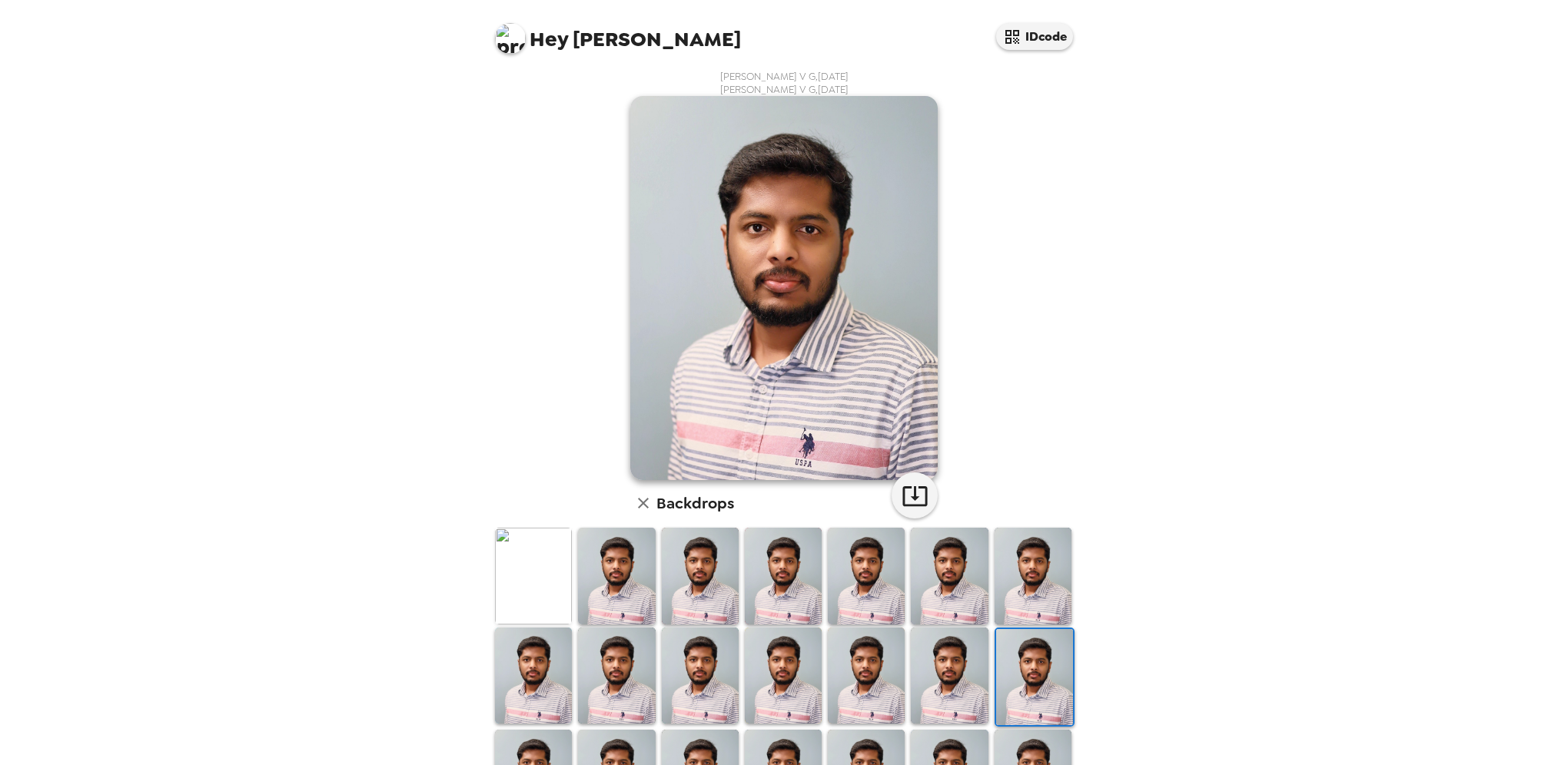
scroll to position [0, 0]
